Goal: Task Accomplishment & Management: Complete application form

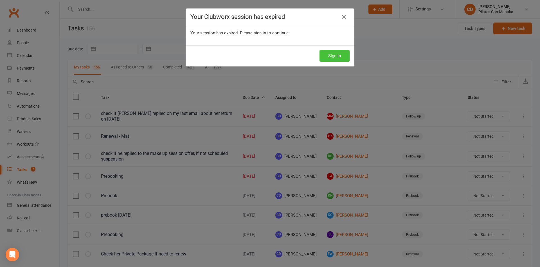
click at [341, 53] on button "Sign In" at bounding box center [335, 56] width 30 height 12
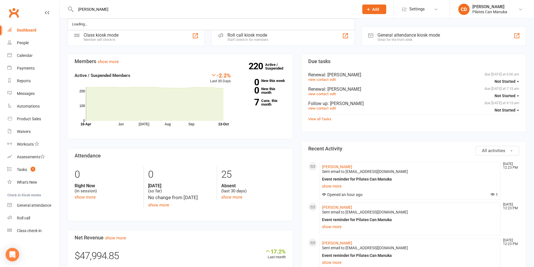
type input "[PERSON_NAME]"
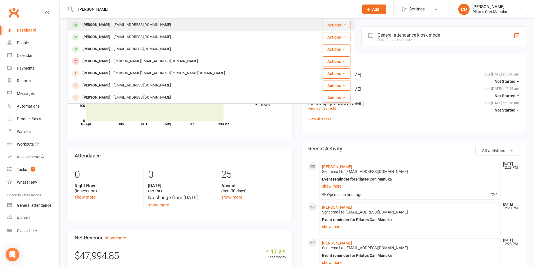
click at [112, 24] on div "[EMAIL_ADDRESS][DOMAIN_NAME]" at bounding box center [142, 25] width 60 height 8
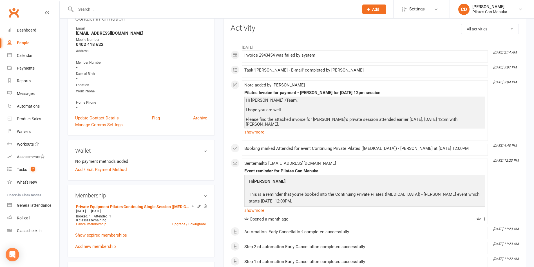
scroll to position [84, 0]
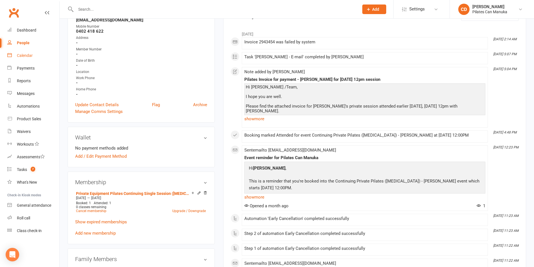
click at [28, 53] on div "Calendar" at bounding box center [25, 55] width 16 height 5
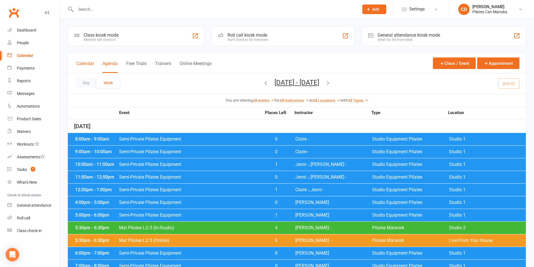
click at [86, 63] on button "Calendar" at bounding box center [85, 67] width 18 height 12
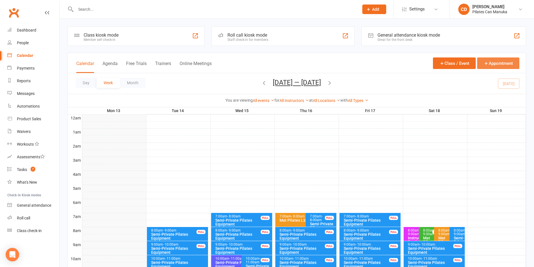
click at [492, 65] on button "Appointment" at bounding box center [498, 63] width 42 height 12
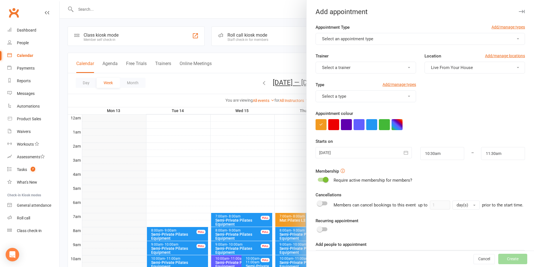
click at [389, 41] on button "Select an appointment type" at bounding box center [419, 39] width 209 height 12
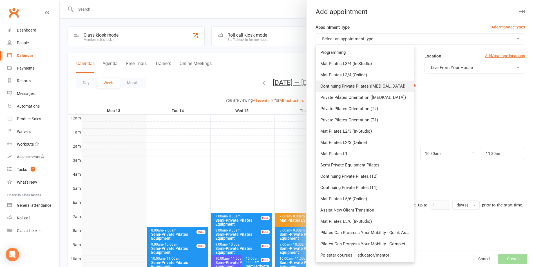
click at [380, 87] on link "Continuing Private Pilates ([MEDICAL_DATA])" at bounding box center [365, 85] width 98 height 11
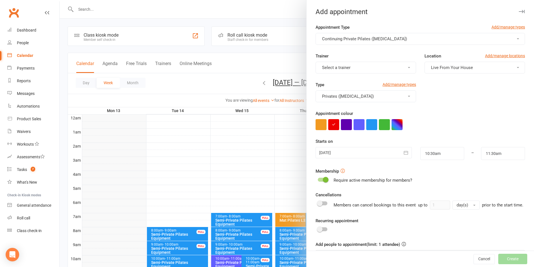
click at [371, 66] on button "Select a trainer" at bounding box center [365, 68] width 100 height 12
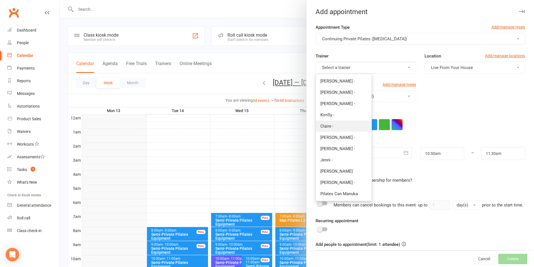
click at [356, 125] on link "Claire -" at bounding box center [344, 125] width 56 height 11
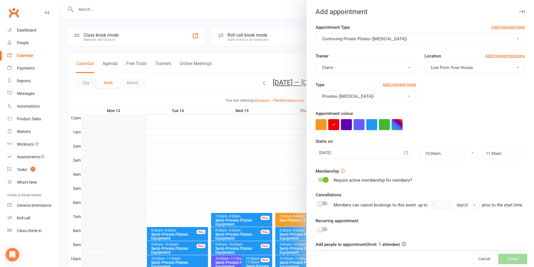
click at [449, 68] on span "Live From Your House" at bounding box center [452, 67] width 42 height 5
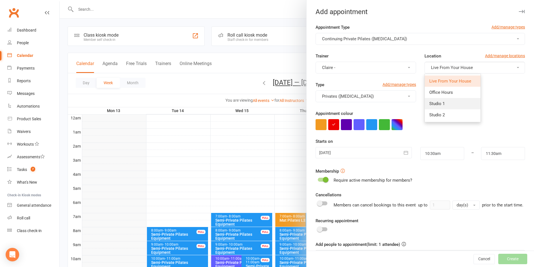
click at [451, 100] on link "Studio 1" at bounding box center [453, 103] width 56 height 11
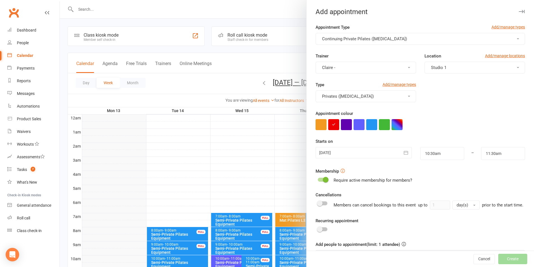
click at [366, 152] on div at bounding box center [363, 152] width 96 height 11
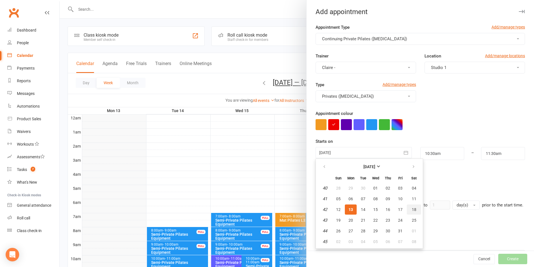
click at [412, 209] on span "18" at bounding box center [414, 209] width 5 height 5
type input "[DATE]"
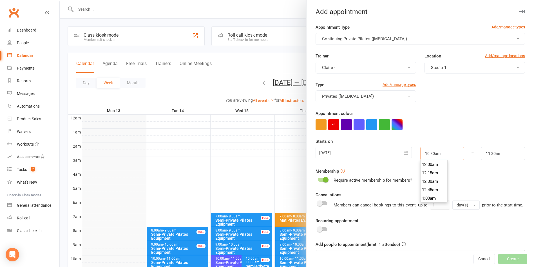
click at [438, 151] on input "10:30am" at bounding box center [442, 153] width 44 height 13
type input "12:00pm"
type input "1:00pm"
click at [427, 188] on li "12:00pm" at bounding box center [433, 189] width 27 height 8
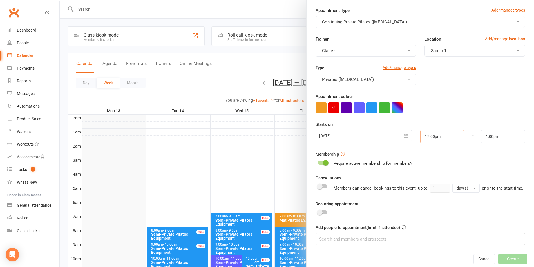
scroll to position [26, 0]
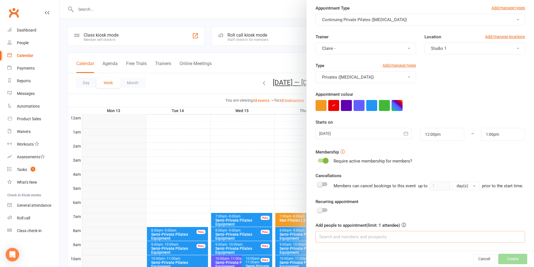
click at [409, 231] on input at bounding box center [419, 237] width 209 height 12
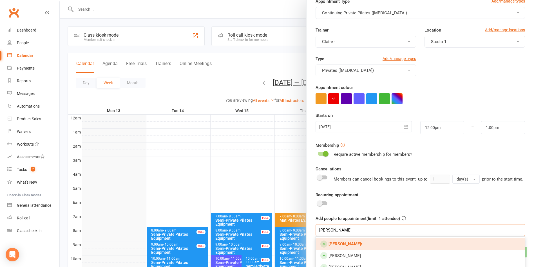
type input "[PERSON_NAME]"
click at [373, 250] on link "[PERSON_NAME]" at bounding box center [420, 244] width 209 height 12
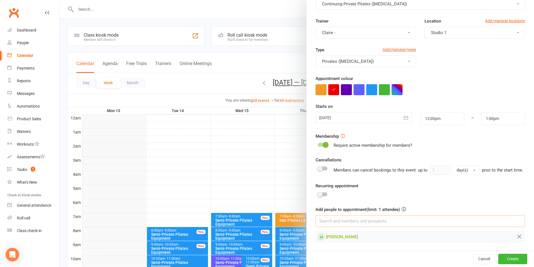
scroll to position [42, 0]
click at [500, 259] on button "Create" at bounding box center [512, 258] width 29 height 10
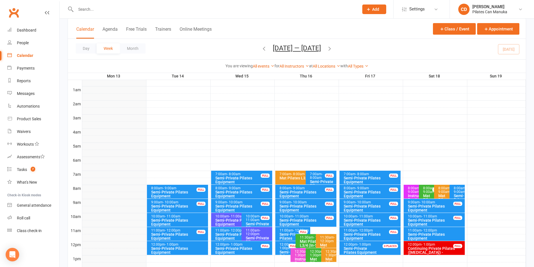
scroll to position [84, 0]
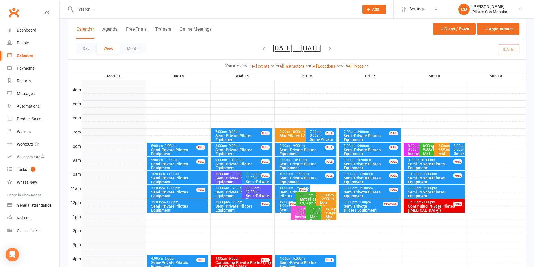
click at [444, 209] on div "Continuing Private Pilates ([MEDICAL_DATA]) - [PERSON_NAME]" at bounding box center [435, 210] width 56 height 12
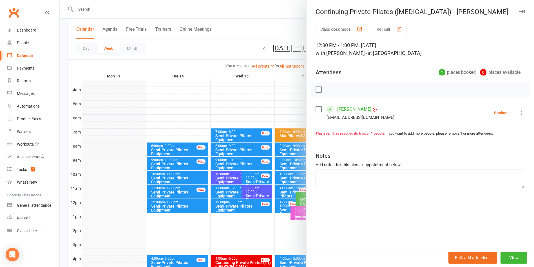
click at [252, 17] on div at bounding box center [297, 133] width 474 height 267
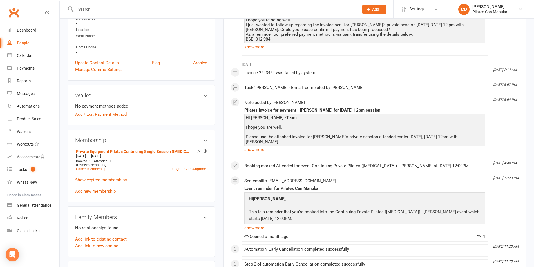
scroll to position [127, 0]
click at [108, 192] on link "Add new membership" at bounding box center [95, 190] width 41 height 5
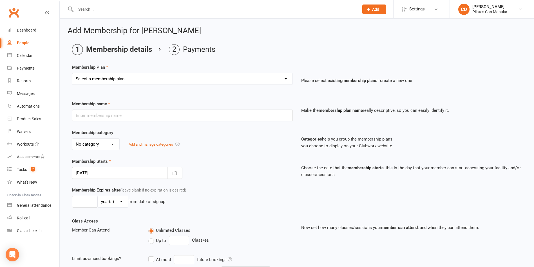
click at [156, 76] on select "Select a membership plan Create new Membership Plan Private Equipment Pilates I…" at bounding box center [182, 78] width 220 height 11
select select "27"
click at [72, 73] on select "Select a membership plan Create new Membership Plan Private Equipment Pilates I…" at bounding box center [182, 78] width 220 height 11
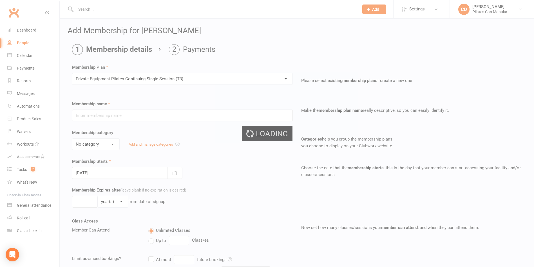
type input "Private Equipment Pilates Continuing Single Session ([MEDICAL_DATA])"
select select "1"
type input "2"
select select "2"
type input "1"
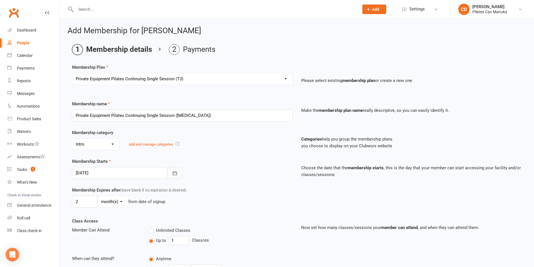
click at [176, 173] on icon "button" at bounding box center [175, 173] width 6 height 6
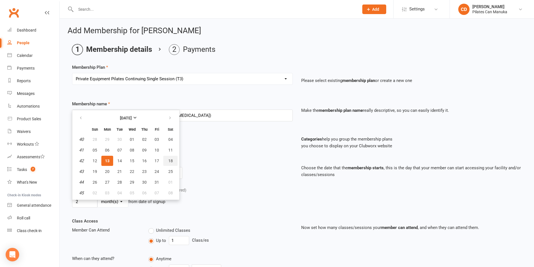
click at [174, 158] on button "18" at bounding box center [170, 161] width 14 height 10
type input "[DATE]"
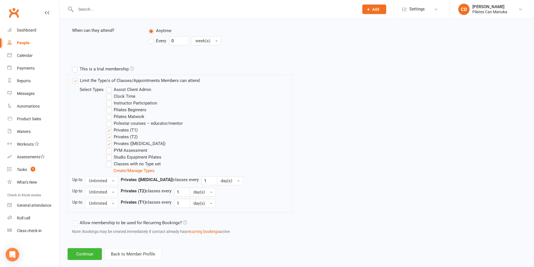
scroll to position [237, 0]
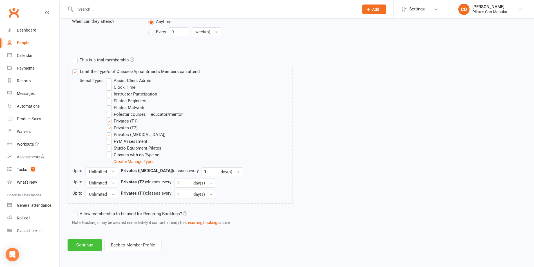
click at [80, 244] on button "Continue" at bounding box center [85, 245] width 34 height 12
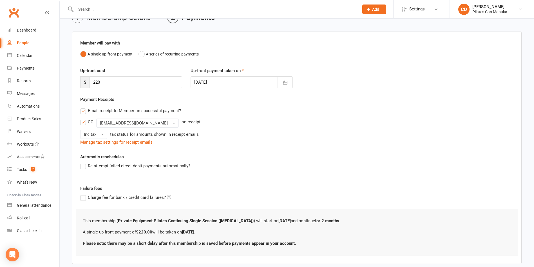
scroll to position [62, 0]
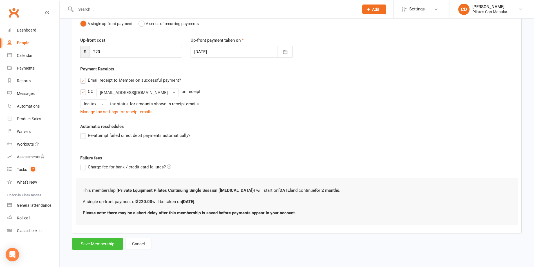
click at [111, 242] on button "Save Membership" at bounding box center [97, 244] width 51 height 12
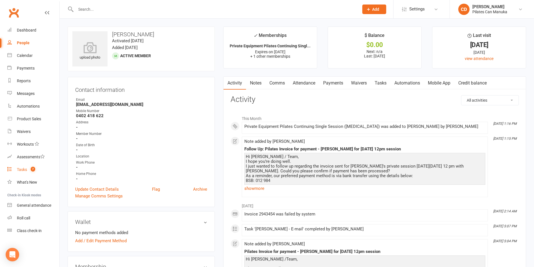
click at [28, 168] on link "Tasks 7" at bounding box center [33, 169] width 52 height 13
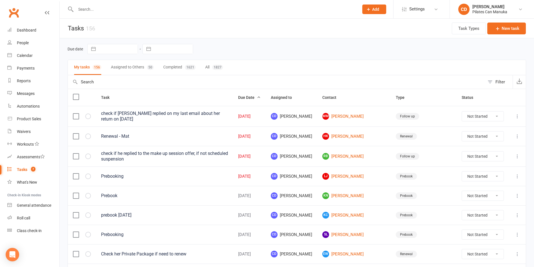
click at [287, 34] on header "Tasks 156 Task Types New task" at bounding box center [297, 29] width 474 height 20
click at [481, 117] on select "Not Started In Progress Waiting Complete" at bounding box center [483, 116] width 42 height 10
click at [462, 111] on select "Not Started In Progress Waiting Complete" at bounding box center [483, 116] width 42 height 10
select select "unstarted"
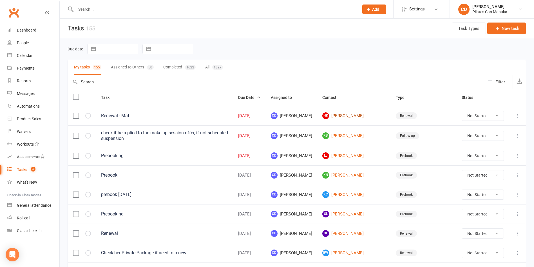
click at [363, 115] on link "HK Heather Keith" at bounding box center [353, 115] width 63 height 7
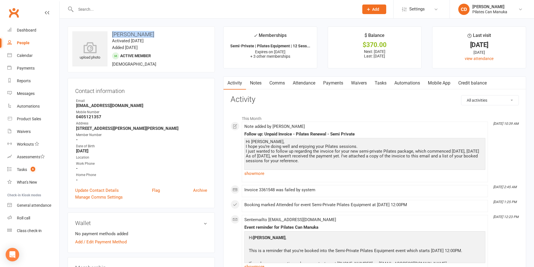
drag, startPoint x: 150, startPoint y: 35, endPoint x: 108, endPoint y: 32, distance: 42.4
click at [108, 32] on h3 "Heather Keith" at bounding box center [141, 34] width 138 height 6
copy h3 "Heather Keith"
